Goal: Information Seeking & Learning: Learn about a topic

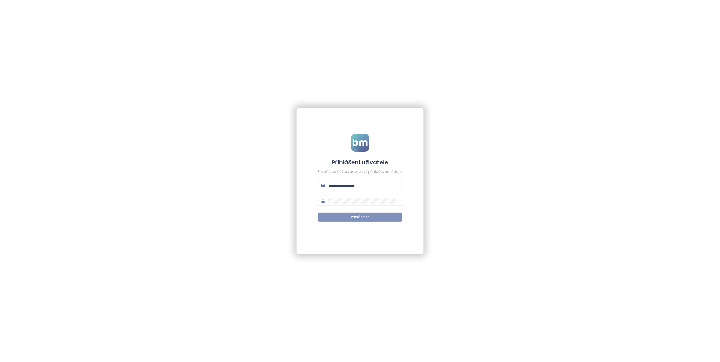
type input "**********"
click at [354, 216] on span "Přihlásit se" at bounding box center [360, 217] width 18 height 5
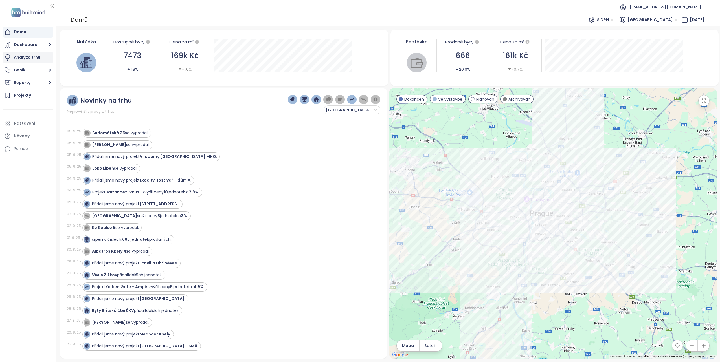
click at [21, 60] on div "Analýza trhu" at bounding box center [27, 57] width 27 height 7
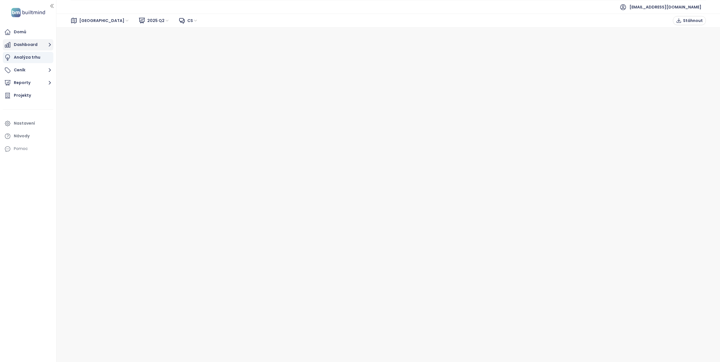
click at [28, 46] on button "Dashboard" at bounding box center [28, 44] width 50 height 11
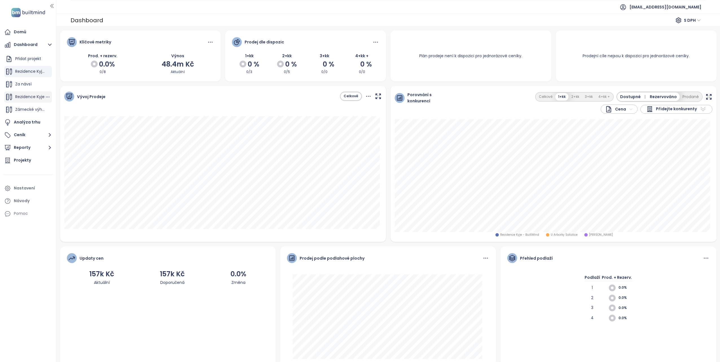
click at [27, 96] on span "Rezidence Kyje" at bounding box center [29, 97] width 29 height 6
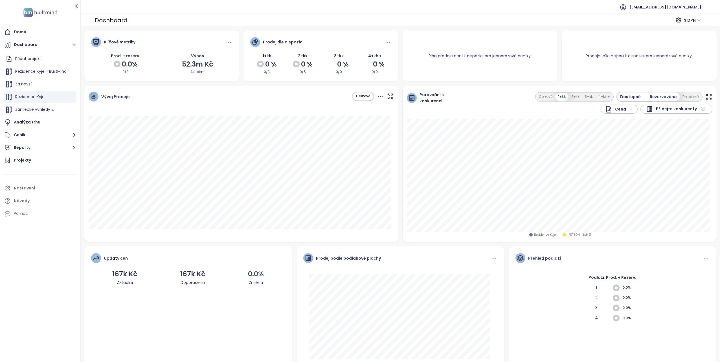
drag, startPoint x: 56, startPoint y: 91, endPoint x: 81, endPoint y: 95, distance: 25.5
click at [81, 95] on div at bounding box center [80, 181] width 3 height 362
click at [36, 157] on div "Projekty" at bounding box center [40, 160] width 75 height 11
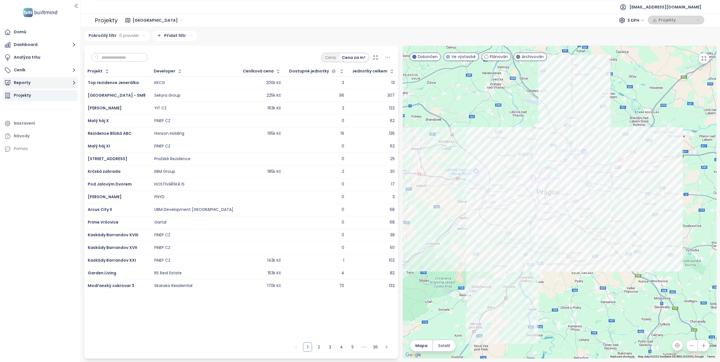
click at [25, 83] on button "Reporty" at bounding box center [40, 82] width 75 height 11
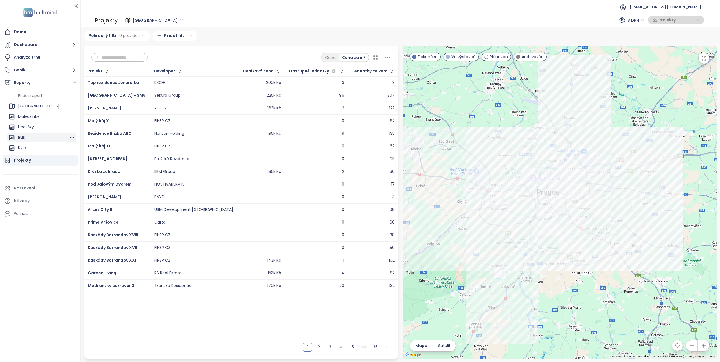
click at [23, 134] on div "Buš" at bounding box center [21, 137] width 7 height 7
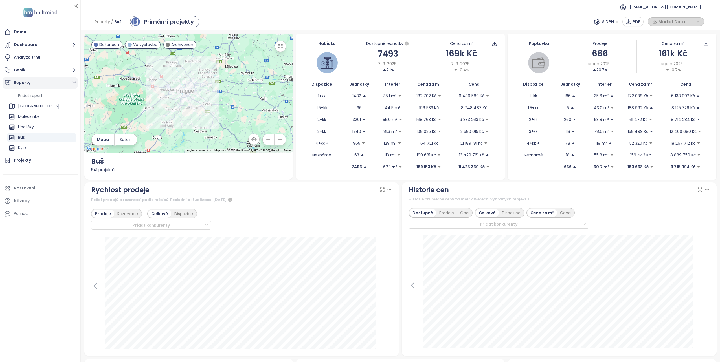
click at [75, 81] on icon "button" at bounding box center [74, 82] width 7 height 7
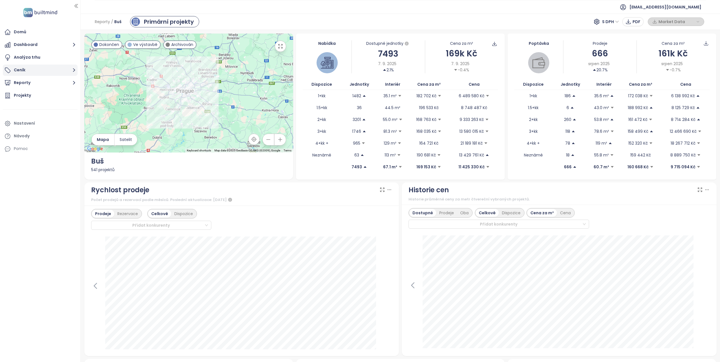
click at [74, 70] on icon "button" at bounding box center [74, 70] width 7 height 7
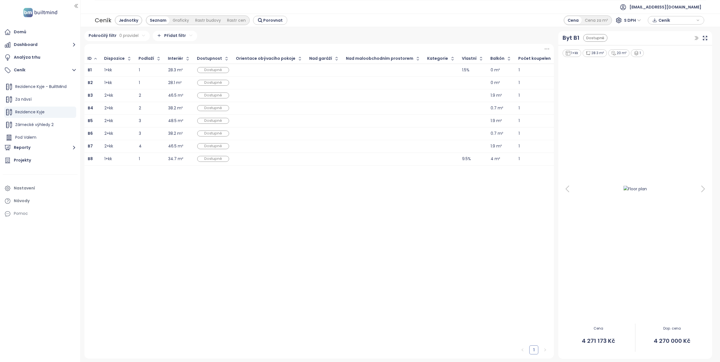
scroll to position [13, 0]
click at [36, 133] on span "Pod Valem" at bounding box center [25, 135] width 21 height 6
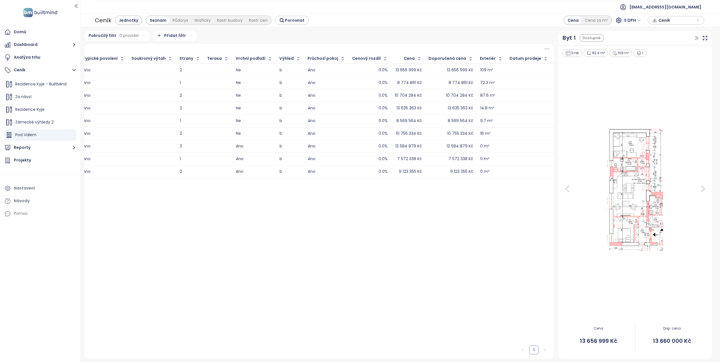
scroll to position [0, 876]
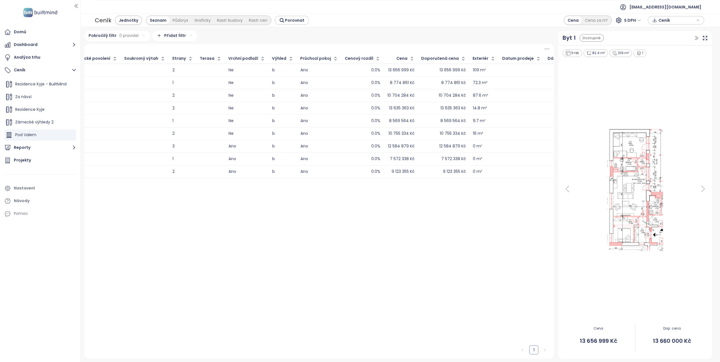
drag, startPoint x: 512, startPoint y: 182, endPoint x: 518, endPoint y: 181, distance: 6.3
click at [518, 178] on div "ID Dispozice Podlaží Interiér Dostupnost Orientace obývacího pokoje Nad garáží …" at bounding box center [319, 116] width 470 height 124
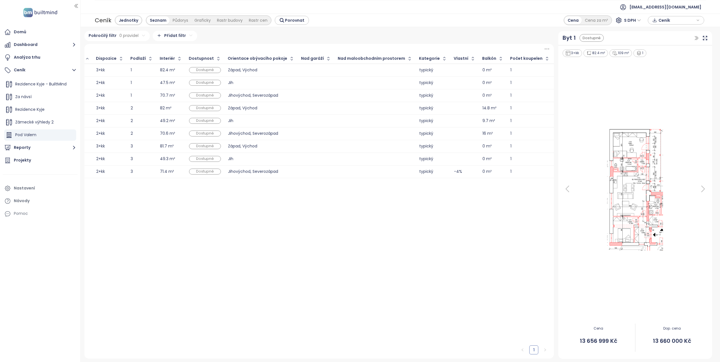
scroll to position [0, 0]
